Goal: Task Accomplishment & Management: Use online tool/utility

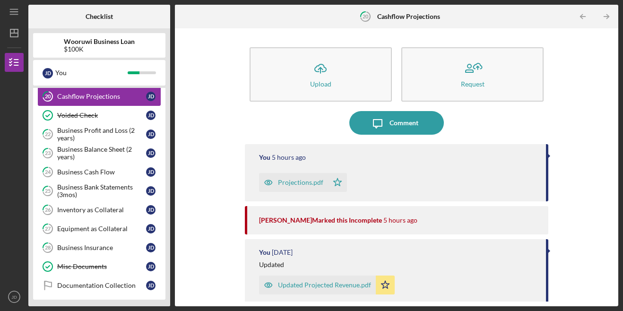
scroll to position [428, 0]
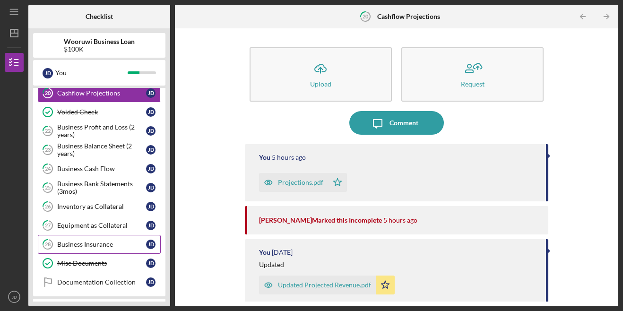
click at [95, 240] on link "28 Business Insurance [PERSON_NAME]" at bounding box center [99, 244] width 123 height 19
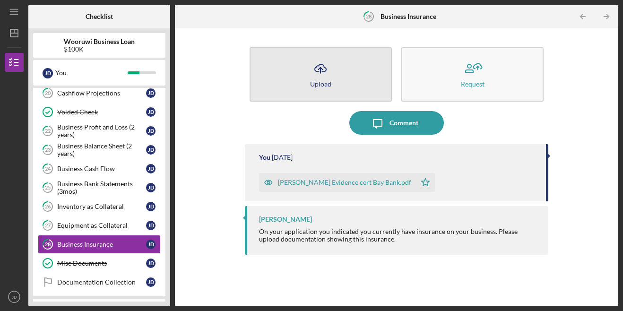
click at [285, 83] on button "Icon/Upload Upload" at bounding box center [320, 74] width 142 height 54
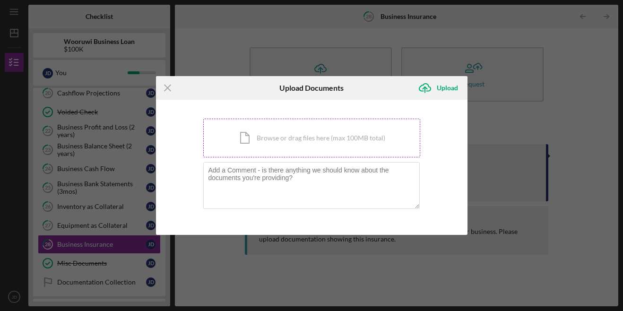
click at [266, 140] on div "Icon/Document Browse or drag files here (max 100MB total) Tap to choose files o…" at bounding box center [311, 138] width 217 height 39
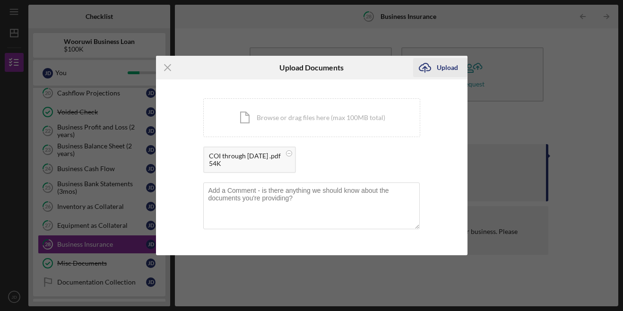
click at [443, 61] on div "Upload" at bounding box center [447, 67] width 21 height 19
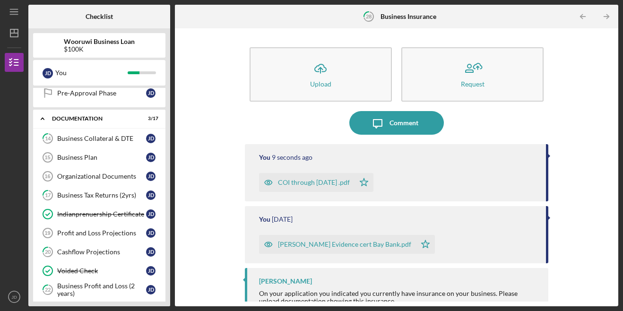
scroll to position [268, 0]
